Goal: Task Accomplishment & Management: Manage account settings

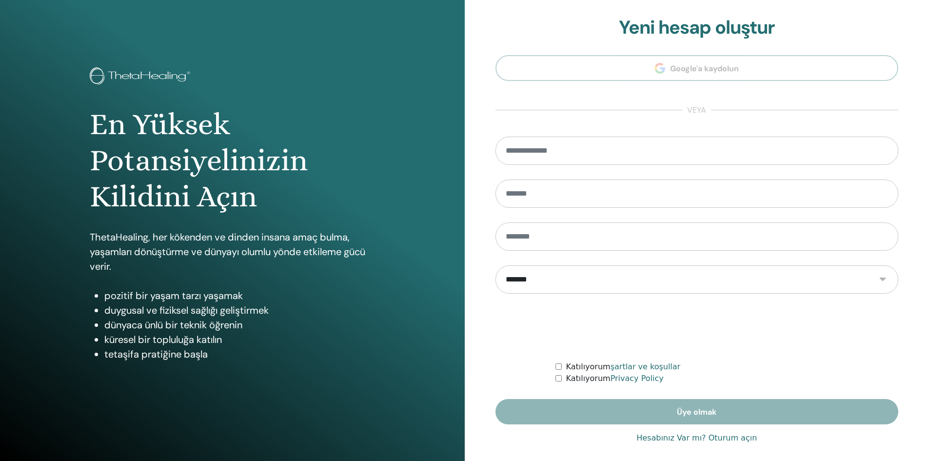
click at [726, 441] on link "Hesabınız Var mı? Oturum açın" at bounding box center [696, 438] width 120 height 12
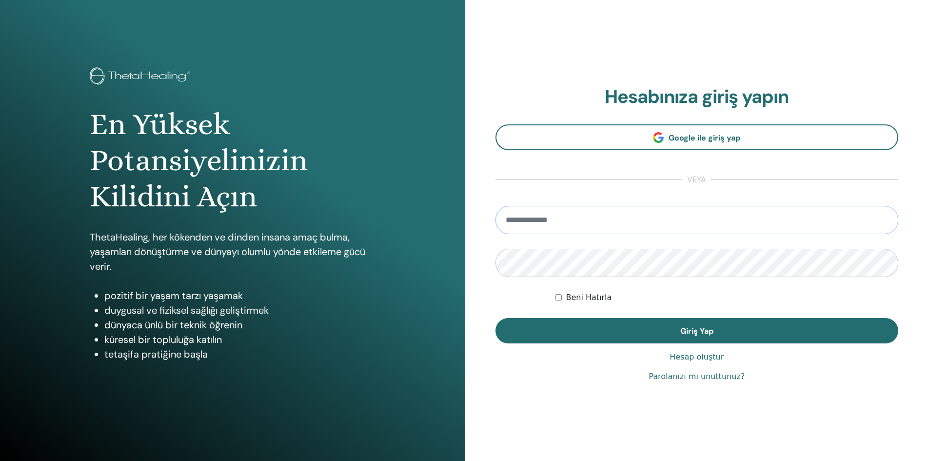
drag, startPoint x: 584, startPoint y: 224, endPoint x: 583, endPoint y: 229, distance: 4.9
click at [584, 224] on input "email" at bounding box center [696, 220] width 403 height 28
type input "**********"
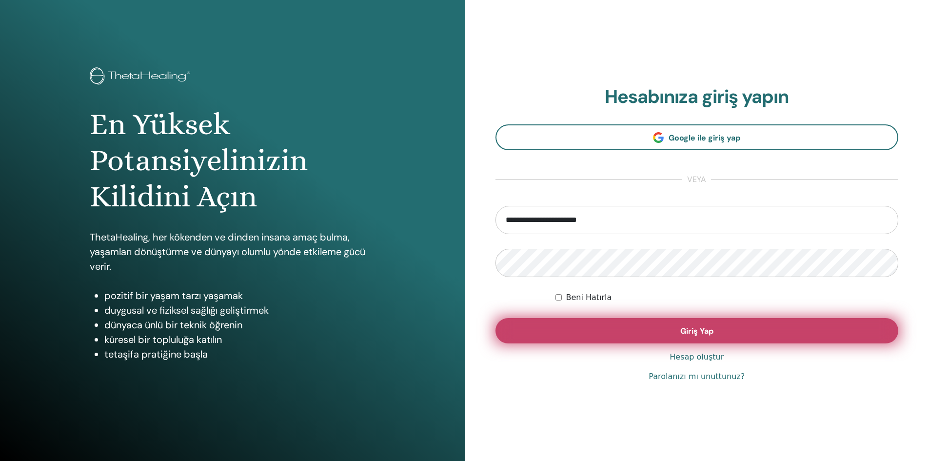
click at [638, 332] on button "Giriş Yap" at bounding box center [696, 330] width 403 height 25
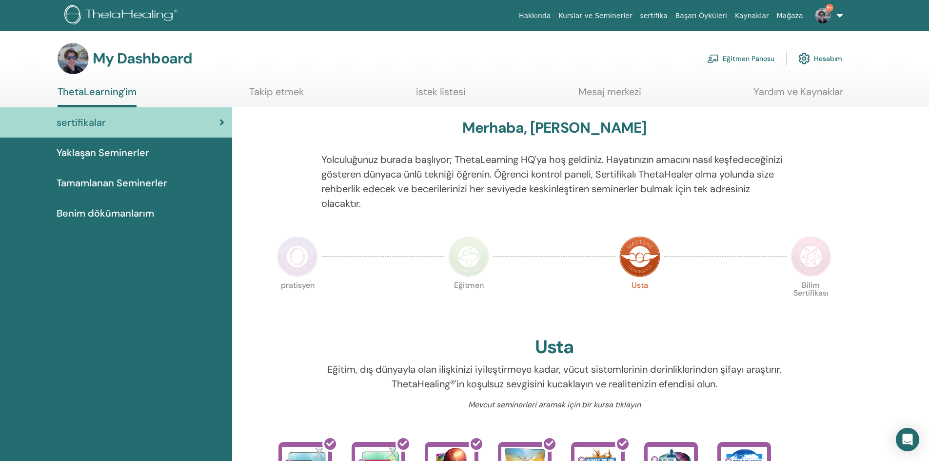
click at [765, 58] on link "Eğitmen Panosu" at bounding box center [740, 58] width 67 height 21
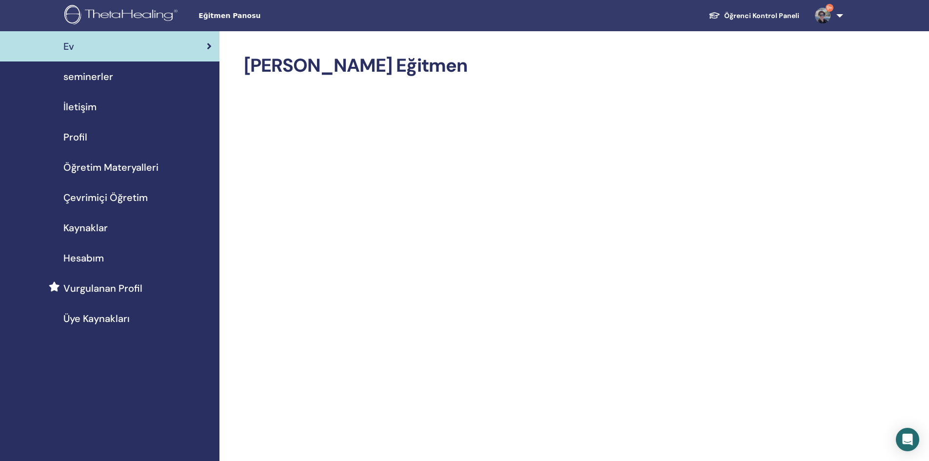
click at [84, 77] on span "seminerler" at bounding box center [88, 76] width 50 height 15
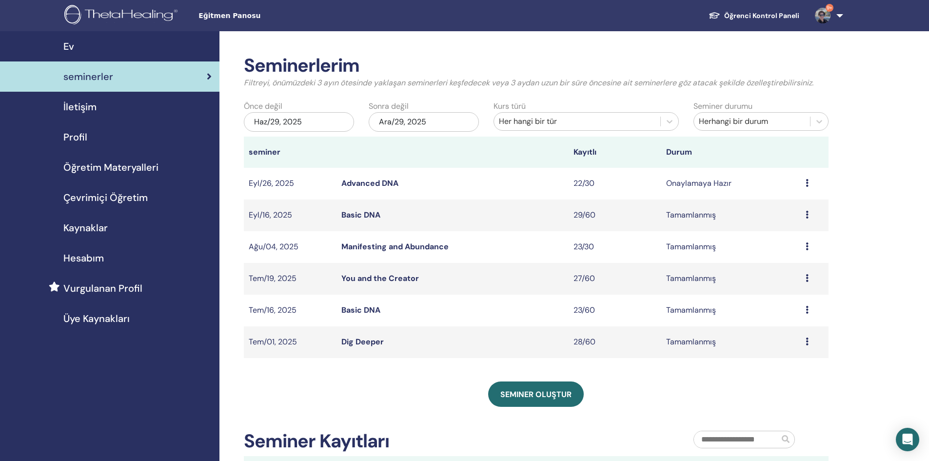
click at [805, 184] on icon at bounding box center [806, 183] width 3 height 8
click at [795, 219] on link "katılımcılar" at bounding box center [779, 221] width 39 height 10
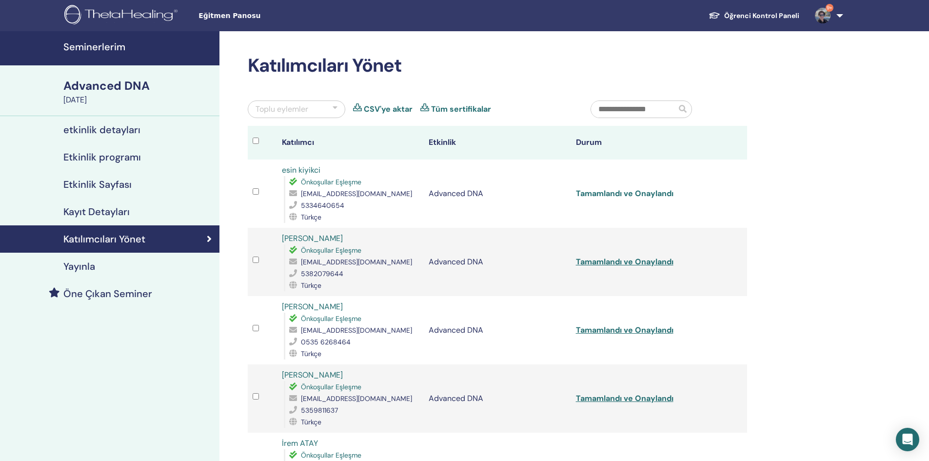
click at [637, 195] on link "Tamamlandı ve Onaylandı" at bounding box center [624, 193] width 97 height 10
click at [624, 265] on link "Tamamlandı ve Onaylandı" at bounding box center [624, 261] width 97 height 10
click at [620, 330] on link "Tamamlandı ve Onaylandı" at bounding box center [624, 330] width 97 height 10
click at [617, 395] on link "Tamamlandı ve Onaylandı" at bounding box center [624, 398] width 97 height 10
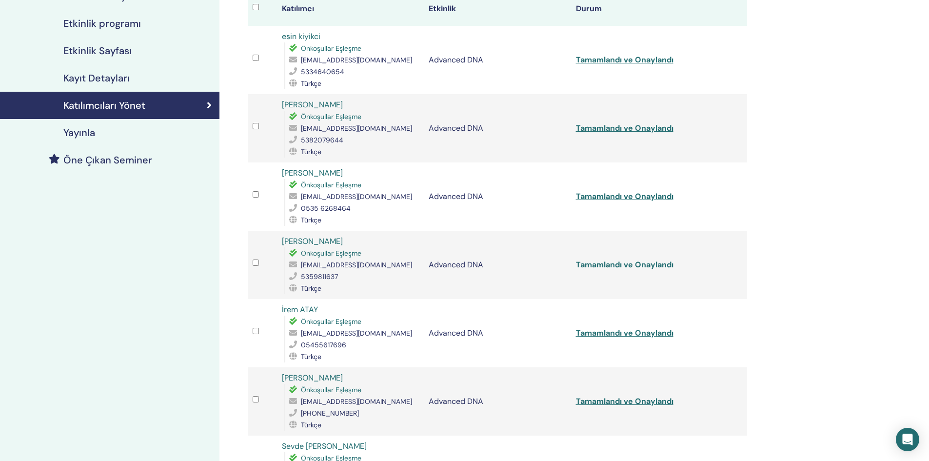
scroll to position [146, 0]
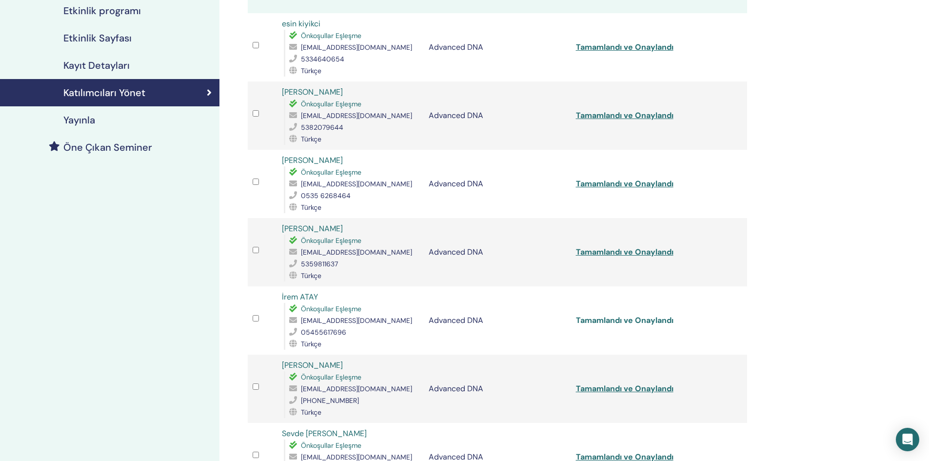
click at [622, 321] on link "Tamamlandı ve Onaylandı" at bounding box center [624, 320] width 97 height 10
click at [619, 390] on link "Tamamlandı ve Onaylandı" at bounding box center [624, 388] width 97 height 10
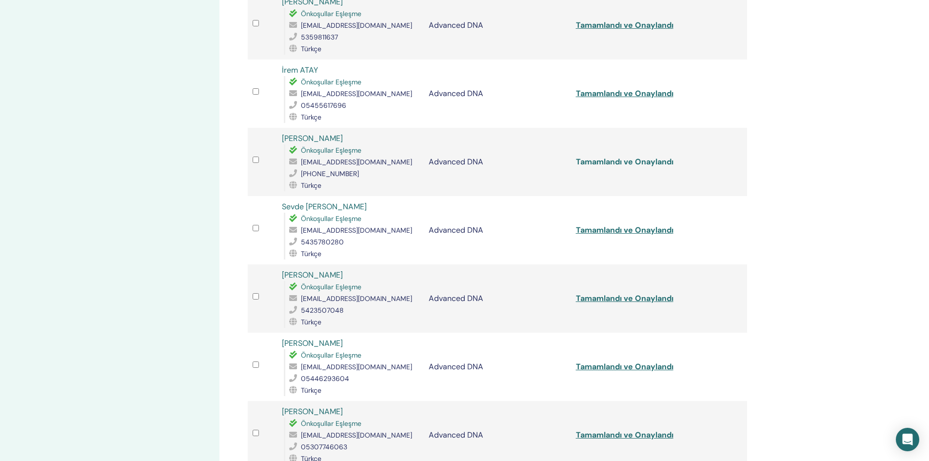
scroll to position [390, 0]
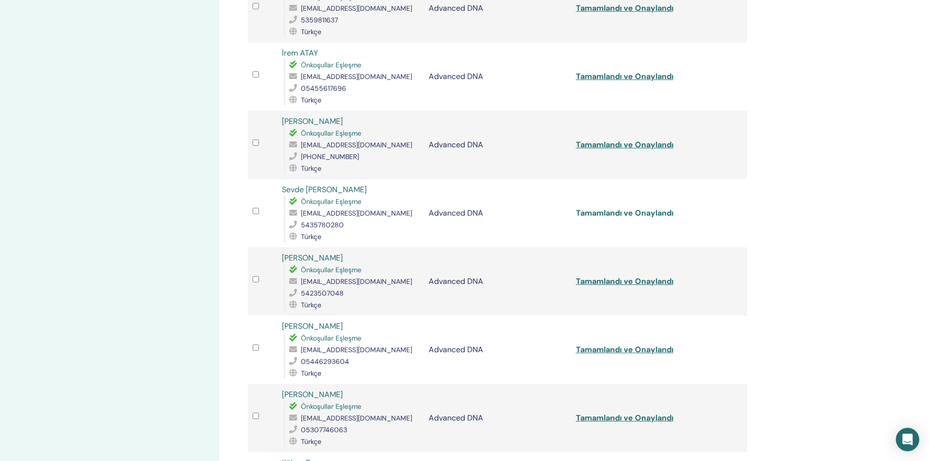
click at [611, 211] on link "Tamamlandı ve Onaylandı" at bounding box center [624, 213] width 97 height 10
click at [618, 280] on link "Tamamlandı ve Onaylandı" at bounding box center [624, 281] width 97 height 10
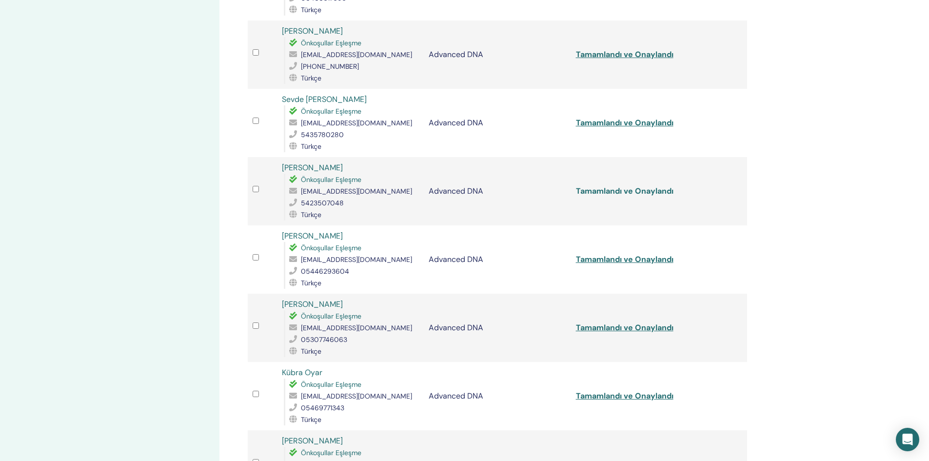
scroll to position [487, 0]
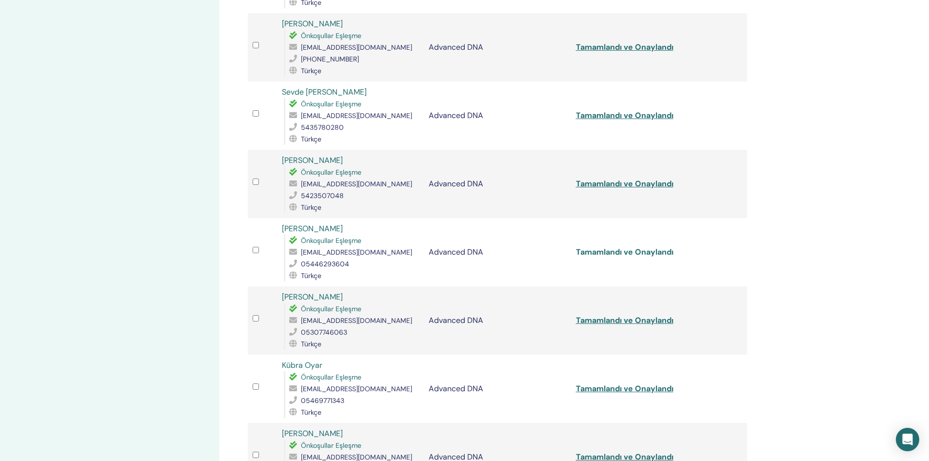
drag, startPoint x: 623, startPoint y: 250, endPoint x: 624, endPoint y: 255, distance: 5.5
click at [623, 250] on link "Tamamlandı ve Onaylandı" at bounding box center [624, 252] width 97 height 10
click at [615, 318] on link "Tamamlandı ve Onaylandı" at bounding box center [624, 320] width 97 height 10
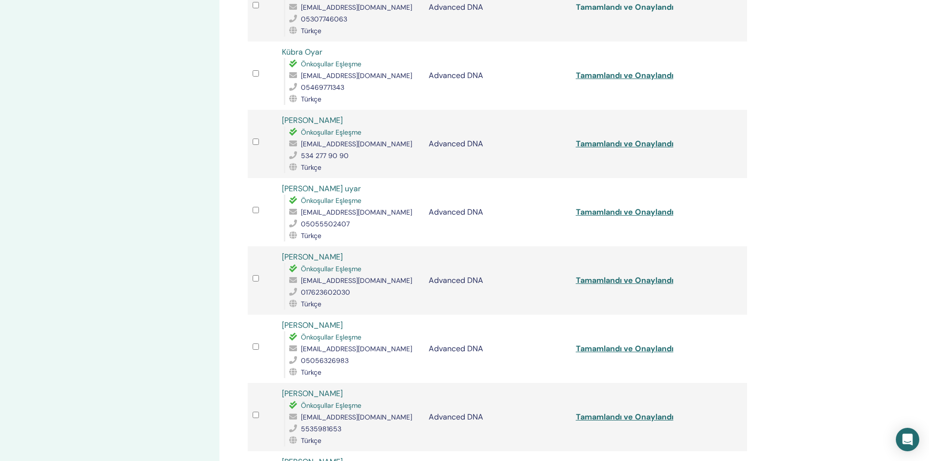
scroll to position [877, 0]
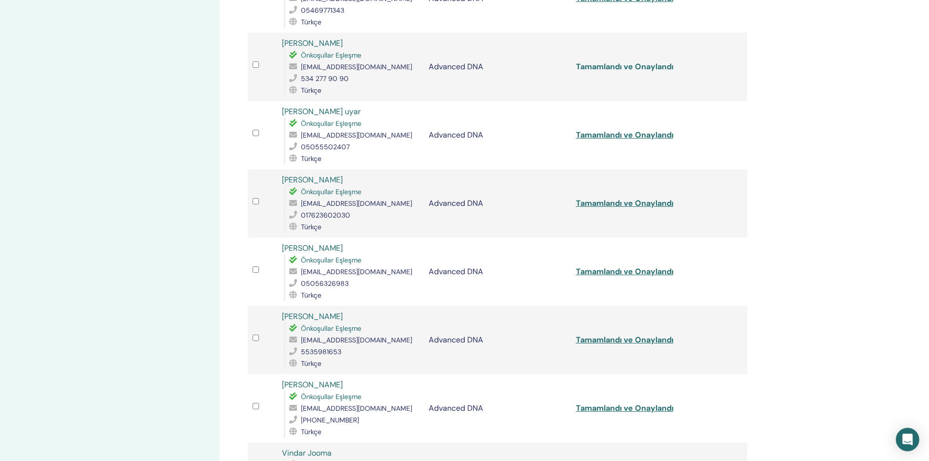
click at [594, 61] on link "Tamamlandı ve Onaylandı" at bounding box center [624, 66] width 97 height 10
click at [605, 135] on link "Tamamlandı ve Onaylandı" at bounding box center [624, 135] width 97 height 10
click at [628, 199] on link "Tamamlandı ve Onaylandı" at bounding box center [624, 203] width 97 height 10
click at [626, 270] on link "Tamamlandı ve Onaylandı" at bounding box center [624, 271] width 97 height 10
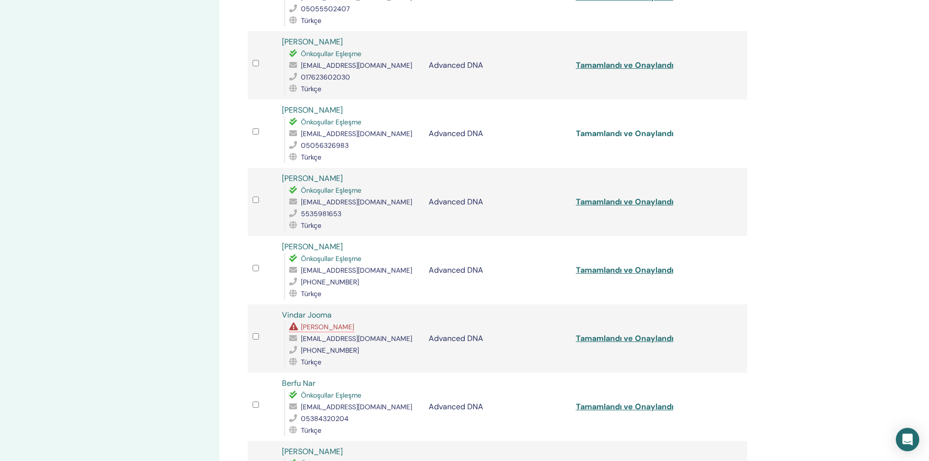
scroll to position [1024, 0]
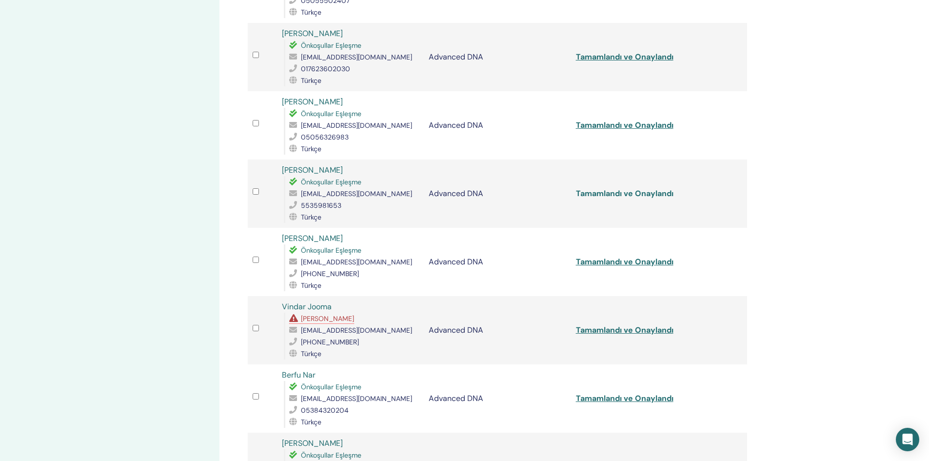
click at [598, 195] on link "Tamamlandı ve Onaylandı" at bounding box center [624, 193] width 97 height 10
click at [606, 262] on link "Tamamlandı ve Onaylandı" at bounding box center [624, 261] width 97 height 10
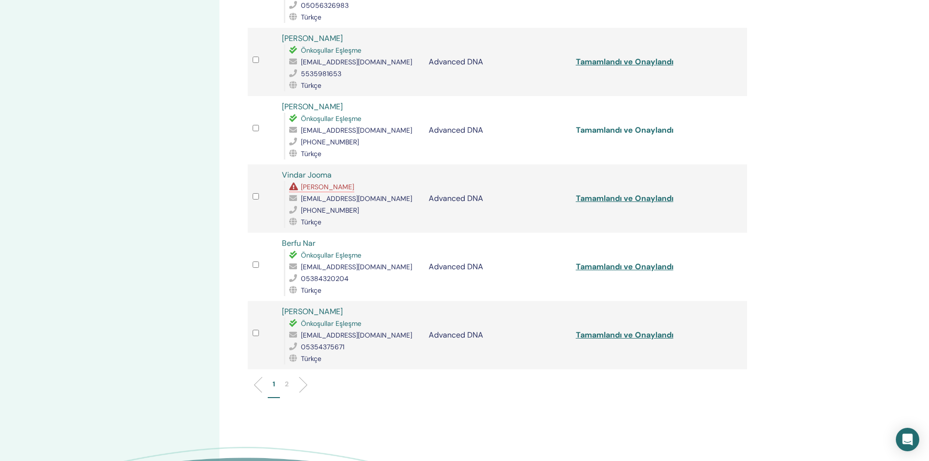
scroll to position [1170, 0]
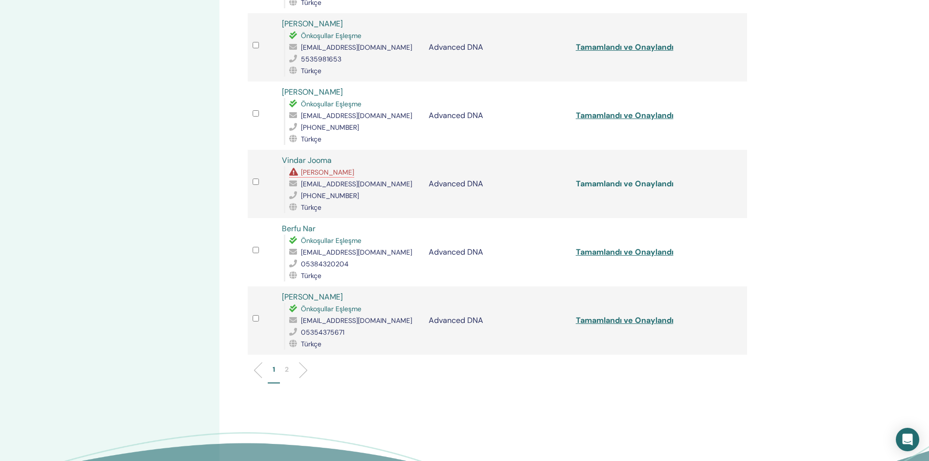
click at [602, 180] on link "Tamamlandı ve Onaylandı" at bounding box center [624, 183] width 97 height 10
click at [623, 257] on td "Tamamlandı ve Onaylandı" at bounding box center [644, 252] width 147 height 68
click at [610, 255] on link "Tamamlandı ve Onaylandı" at bounding box center [624, 252] width 97 height 10
click at [607, 320] on link "Tamamlandı ve Onaylandı" at bounding box center [624, 320] width 97 height 10
click at [288, 369] on p "2" at bounding box center [287, 369] width 4 height 10
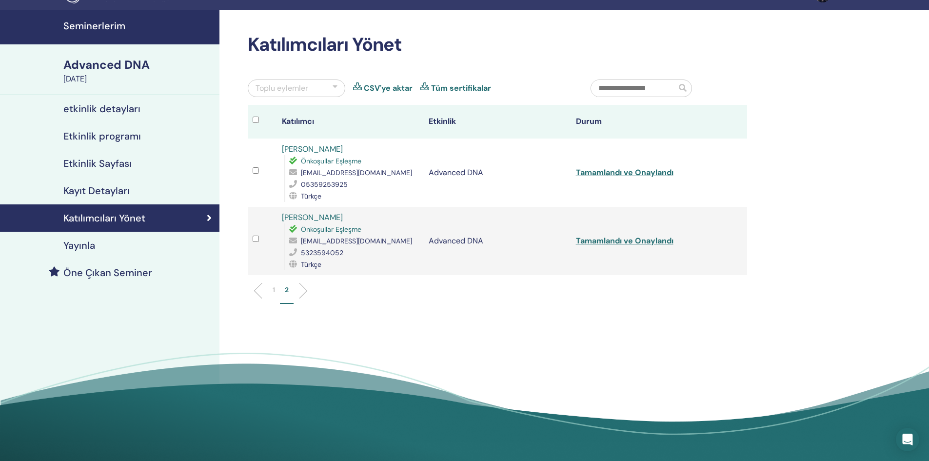
scroll to position [0, 0]
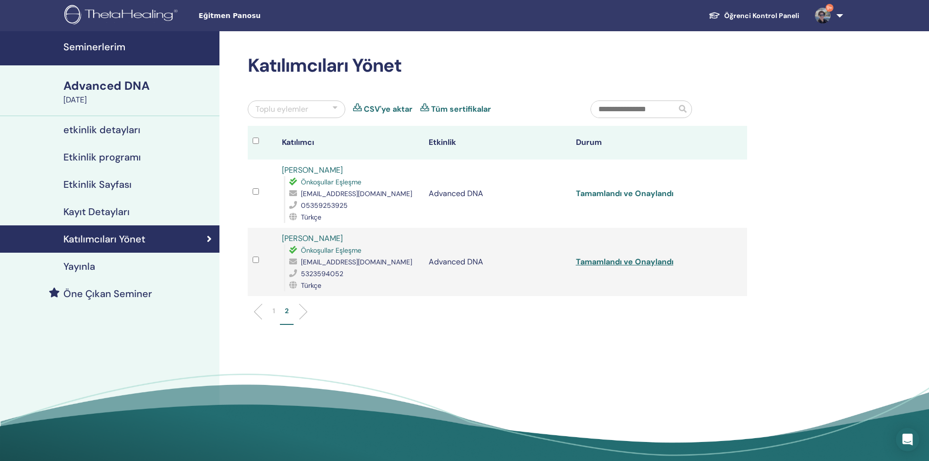
click at [622, 196] on link "Tamamlandı ve Onaylandı" at bounding box center [624, 193] width 97 height 10
drag, startPoint x: 609, startPoint y: 260, endPoint x: 602, endPoint y: 255, distance: 8.7
click at [609, 260] on link "Tamamlandı ve Onaylandı" at bounding box center [624, 261] width 97 height 10
